Goal: Navigation & Orientation: Find specific page/section

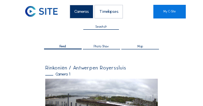
scroll to position [48, 0]
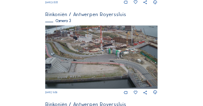
scroll to position [353, 0]
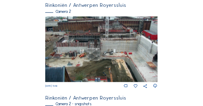
scroll to position [163, 0]
